Goal: Check status

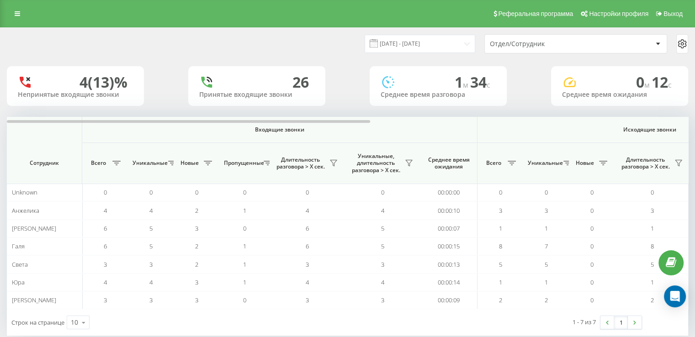
click at [161, 73] on div "4 (13)% Непринятые входящие звонки 26 Принятые входящие звонки 1 м 34 c Среднее…" at bounding box center [348, 86] width 682 height 40
